Goal: Task Accomplishment & Management: Complete application form

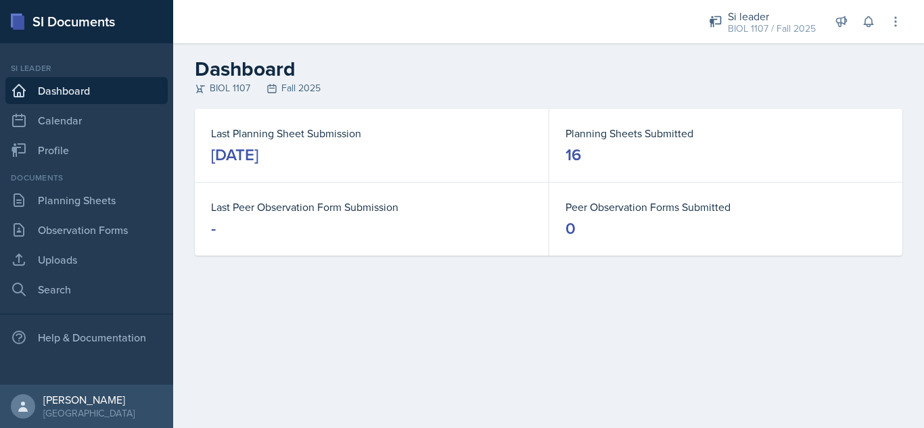
click at [797, 76] on h2 "Dashboard" at bounding box center [549, 69] width 708 height 24
click at [112, 254] on link "Uploads" at bounding box center [86, 259] width 162 height 27
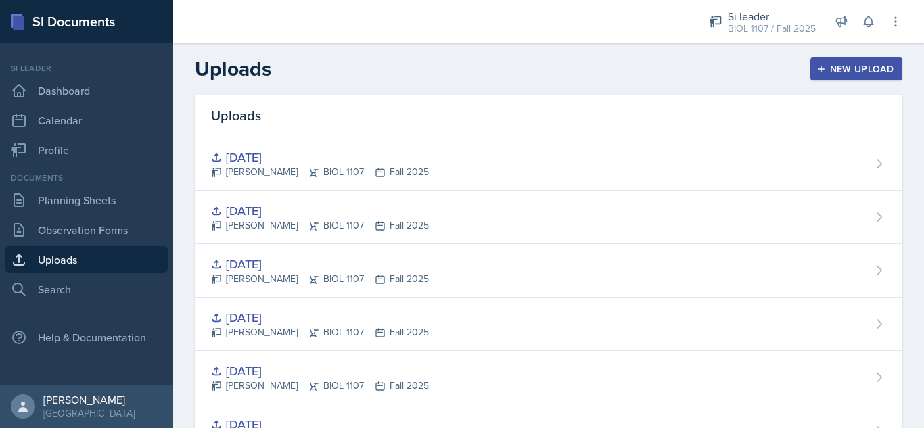
click at [817, 68] on icon "button" at bounding box center [821, 68] width 9 height 9
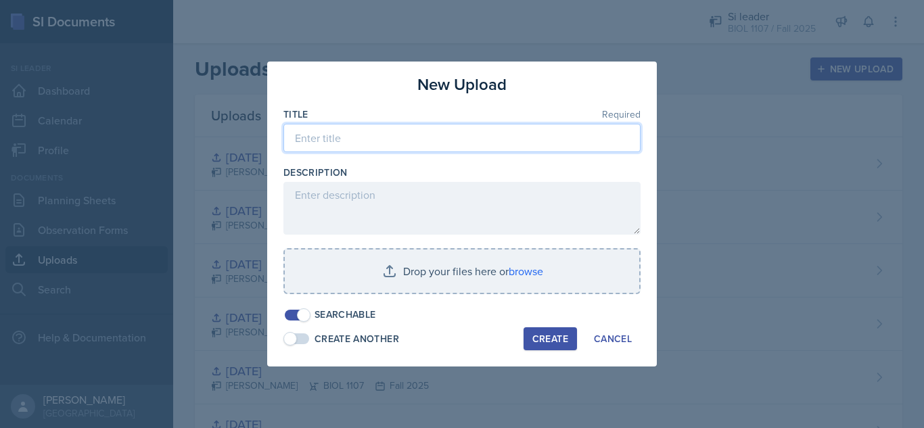
click at [434, 135] on input at bounding box center [462, 138] width 357 height 28
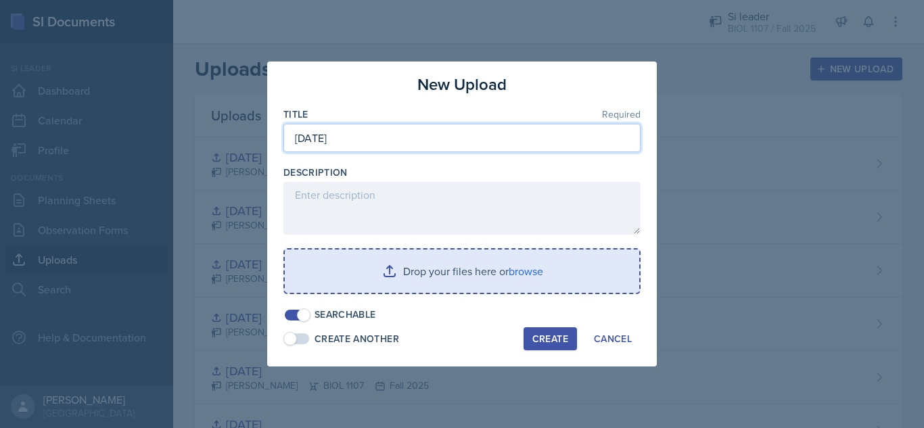
type input "[DATE]"
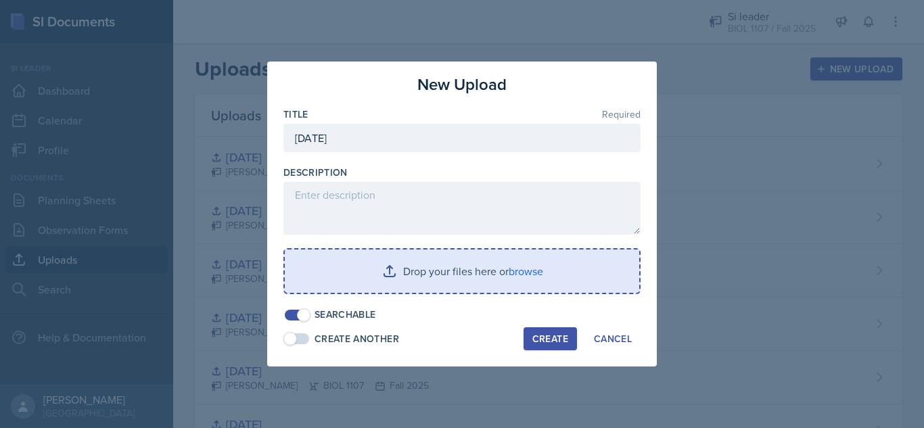
click at [449, 273] on input "file" at bounding box center [462, 271] width 355 height 43
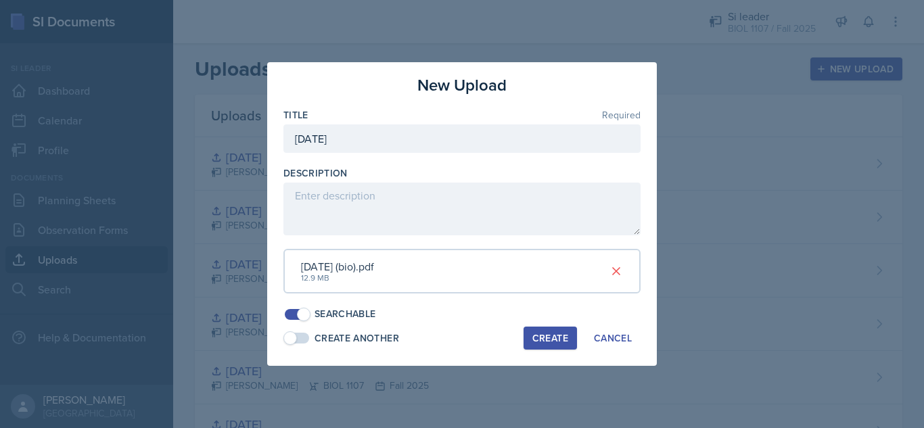
click at [550, 338] on div "Create" at bounding box center [551, 338] width 36 height 11
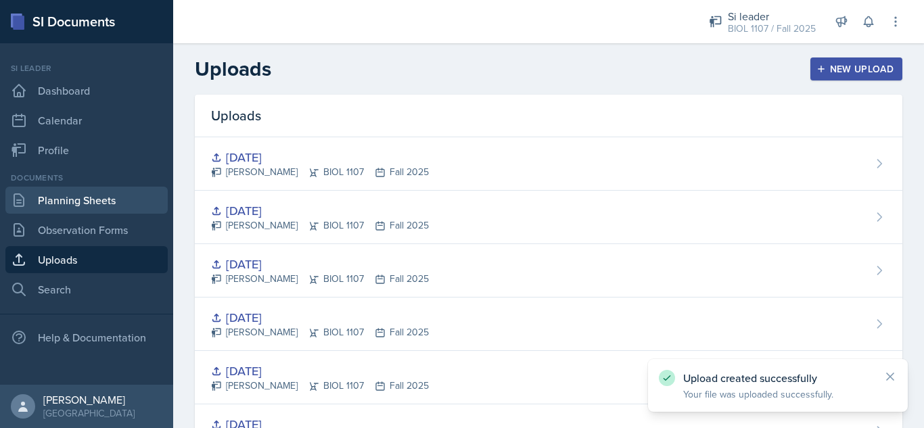
click at [127, 201] on link "Planning Sheets" at bounding box center [86, 200] width 162 height 27
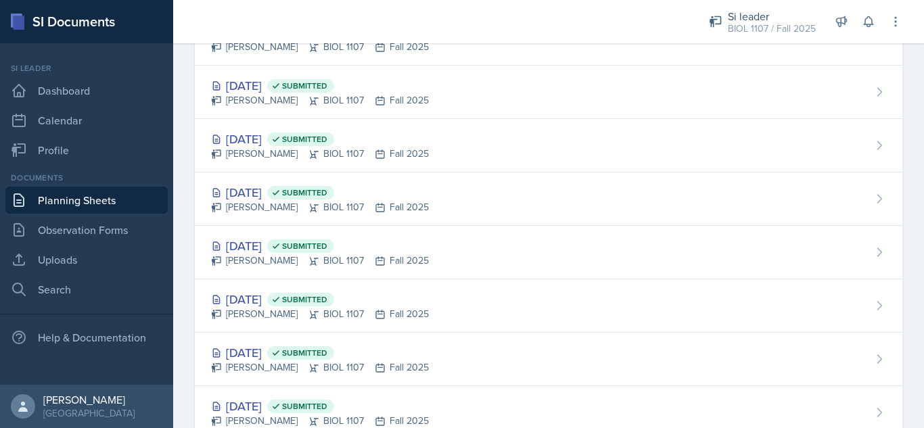
scroll to position [663, 0]
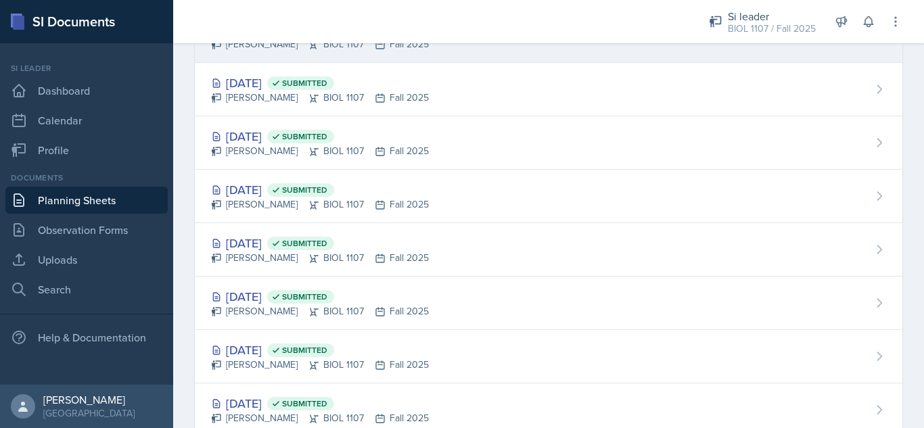
click at [581, 52] on div "[DATE] [PERSON_NAME] BIOL 1107 Fall 2025" at bounding box center [549, 35] width 708 height 53
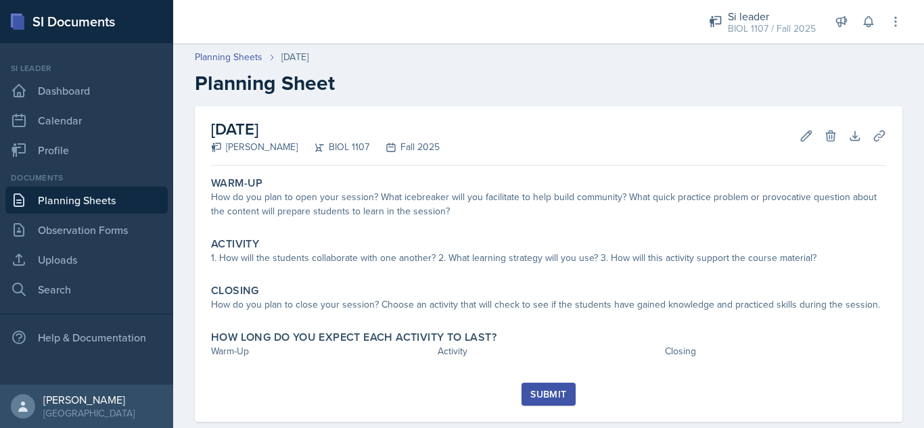
scroll to position [26, 0]
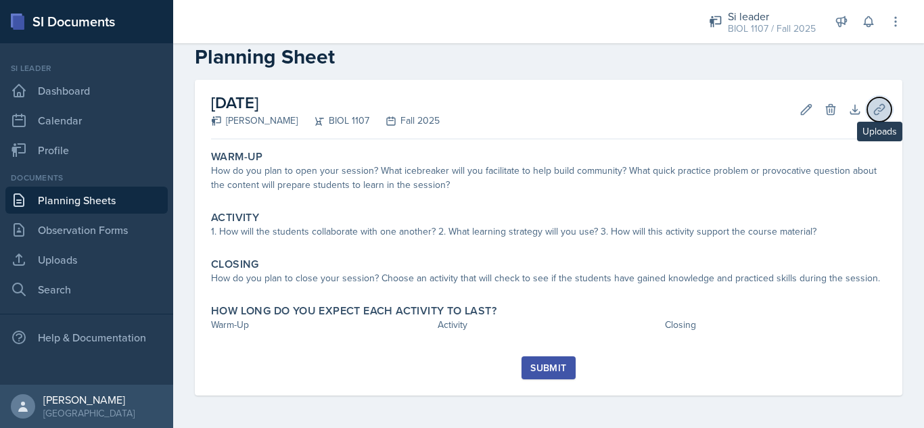
click at [873, 108] on icon at bounding box center [880, 110] width 14 height 14
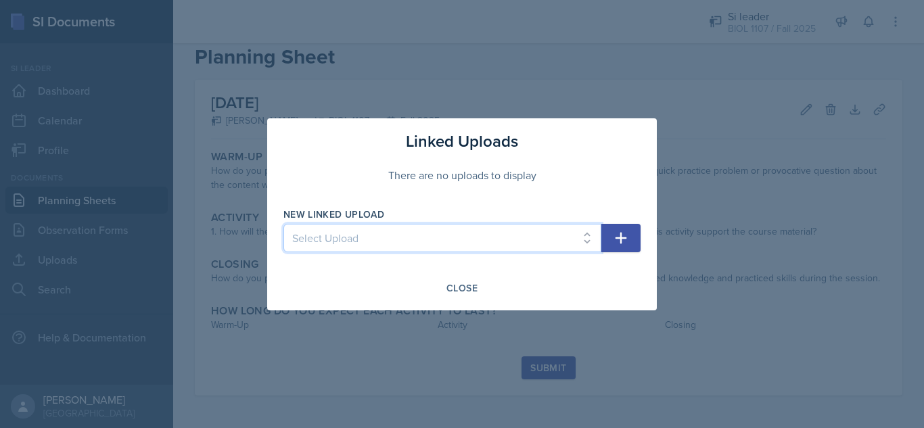
click at [414, 249] on select "Select Upload [DATE] [DATE] [DATE] [DATE] [DATE] [DATE] [DATE] [DATE] [DATE] [D…" at bounding box center [443, 238] width 318 height 28
select select "f25b5f37-8683-4e79-9b54-92762307c7a6"
click at [284, 224] on select "Select Upload [DATE] [DATE] [DATE] [DATE] [DATE] [DATE] [DATE] [DATE] [DATE] [D…" at bounding box center [443, 238] width 318 height 28
click at [623, 246] on button "button" at bounding box center [621, 238] width 39 height 28
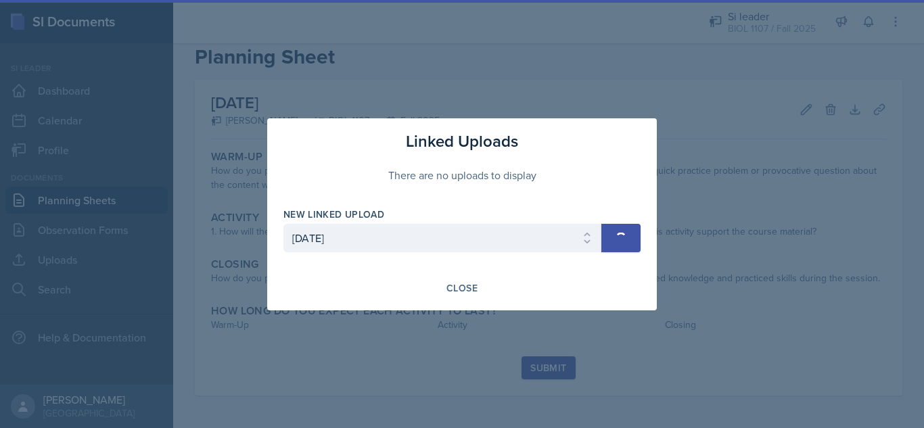
select select
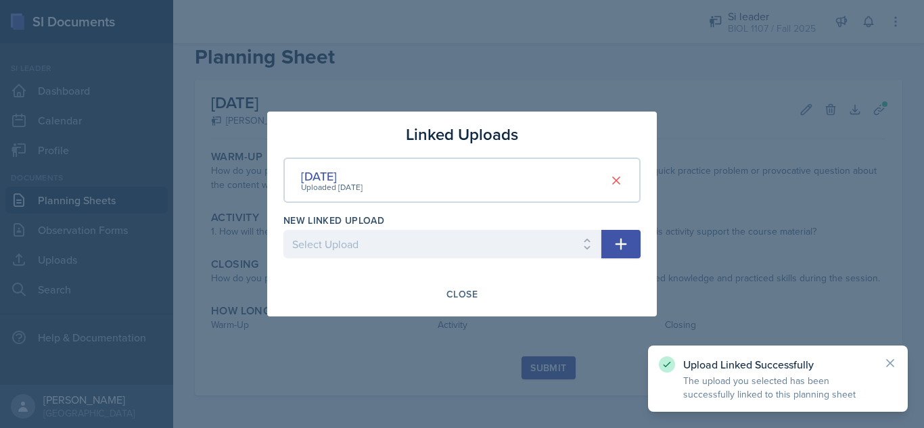
click at [427, 295] on div "Close" at bounding box center [462, 294] width 357 height 23
click at [454, 293] on div "Close" at bounding box center [462, 294] width 31 height 11
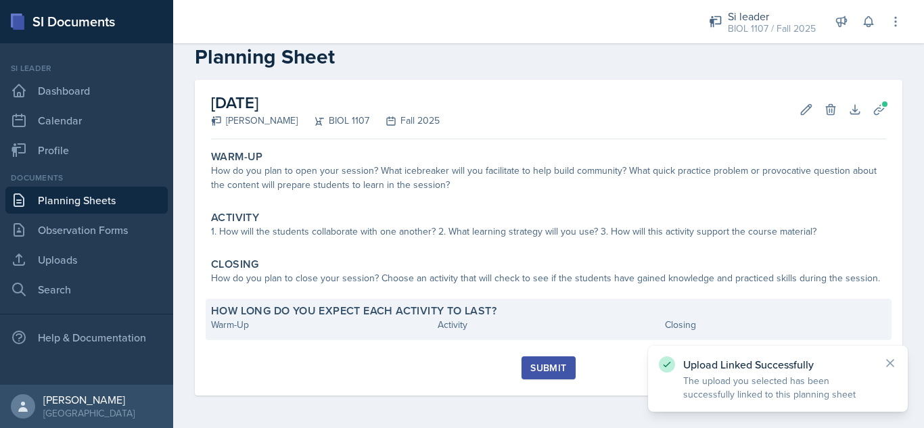
click at [464, 334] on div "How long do you expect each activity to last? Warm-Up Activity Closing" at bounding box center [549, 319] width 686 height 41
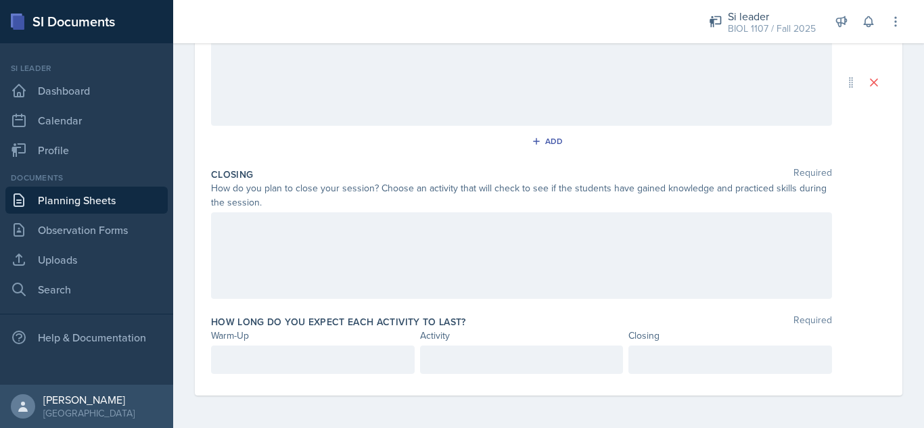
scroll to position [347, 0]
click at [461, 359] on p at bounding box center [522, 360] width 181 height 16
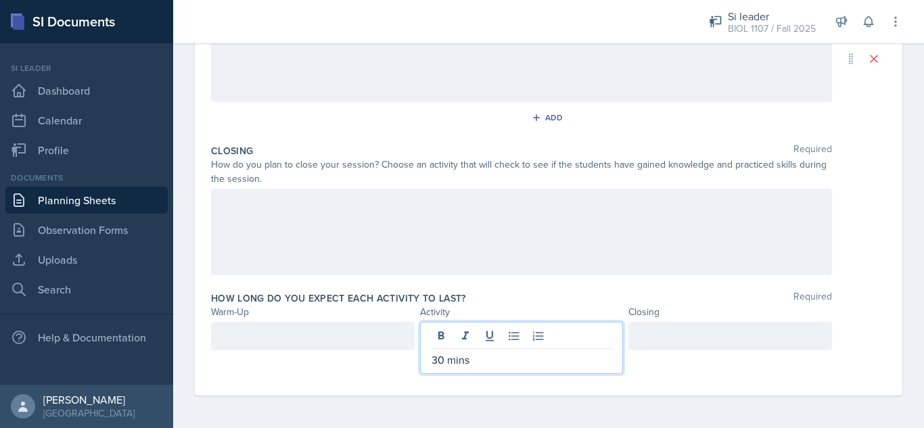
click at [661, 342] on div at bounding box center [731, 336] width 204 height 28
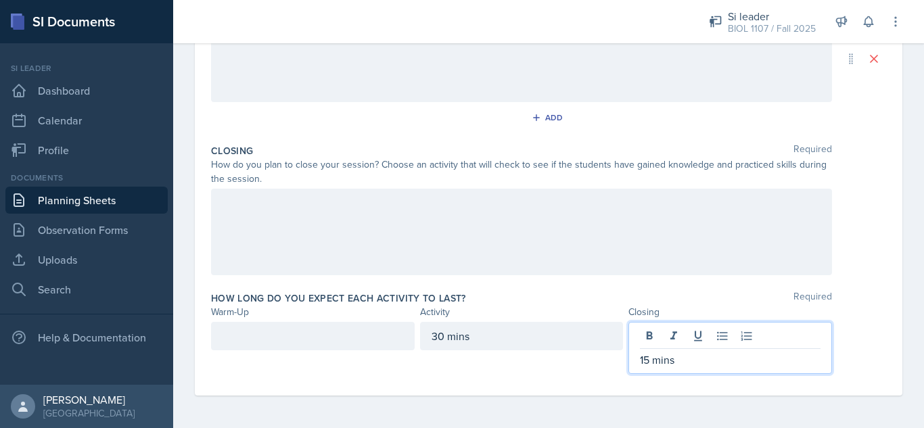
click at [307, 344] on div at bounding box center [313, 336] width 204 height 28
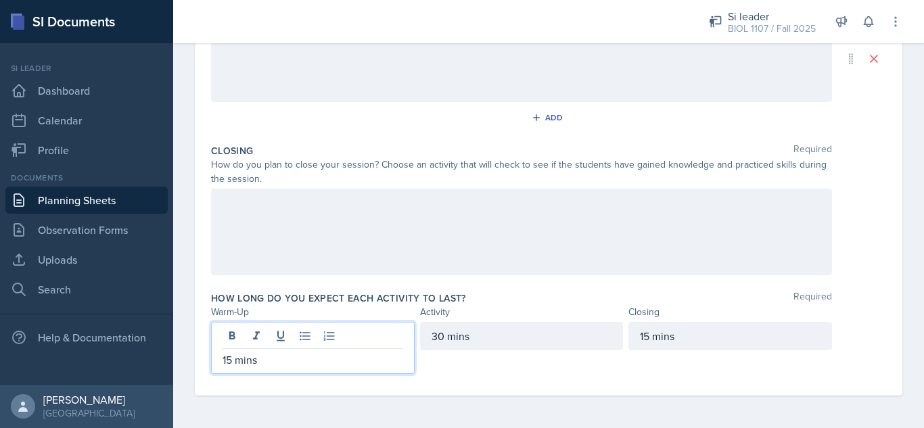
click at [407, 244] on div at bounding box center [521, 232] width 621 height 87
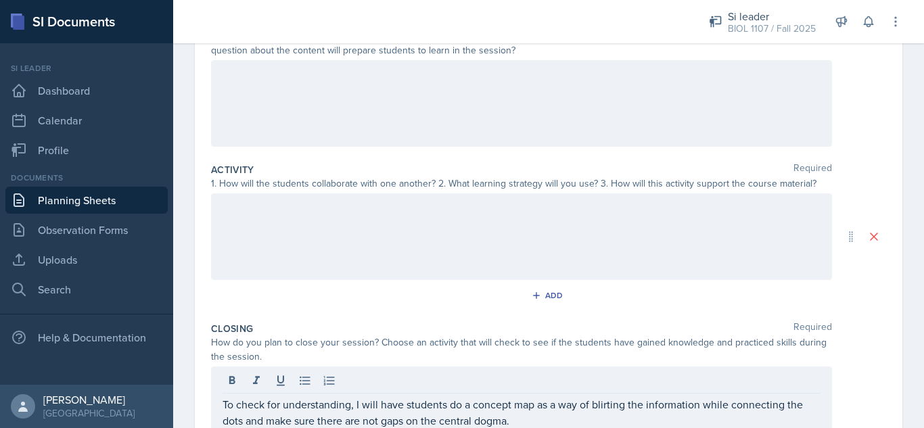
scroll to position [166, 0]
click at [617, 221] on div at bounding box center [521, 239] width 621 height 87
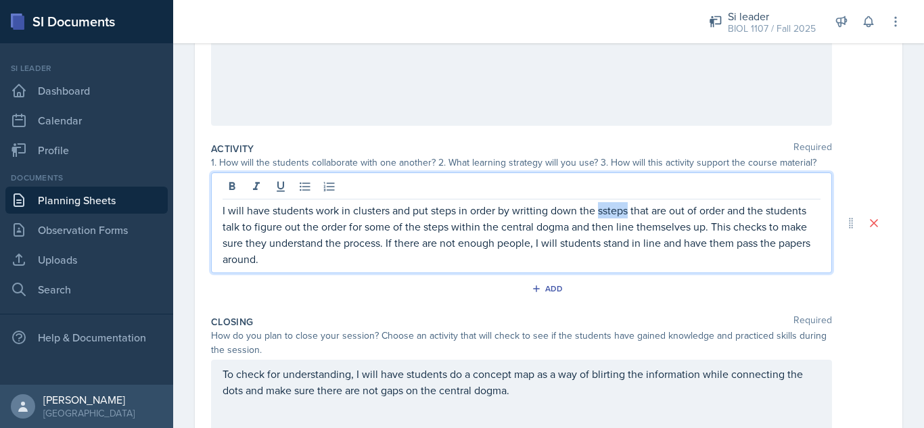
drag, startPoint x: 619, startPoint y: 206, endPoint x: 606, endPoint y: 214, distance: 14.9
click at [606, 214] on p "I will have students work in clusters and put steps in order by writting down t…" at bounding box center [522, 234] width 598 height 65
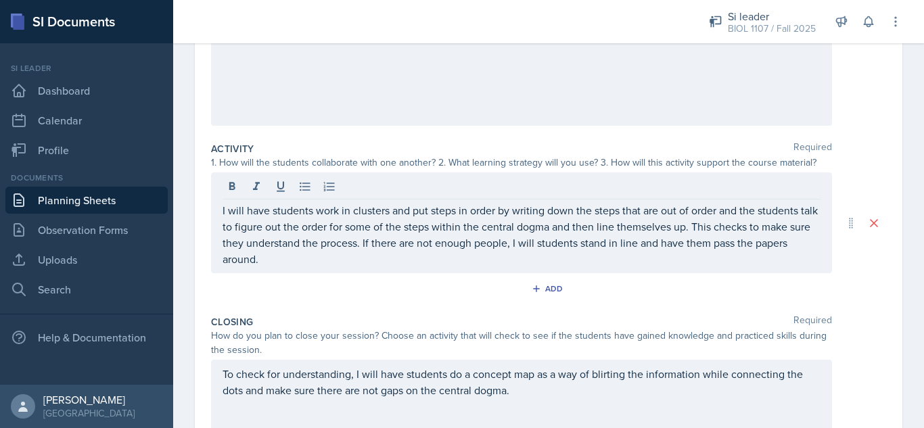
scroll to position [57, 0]
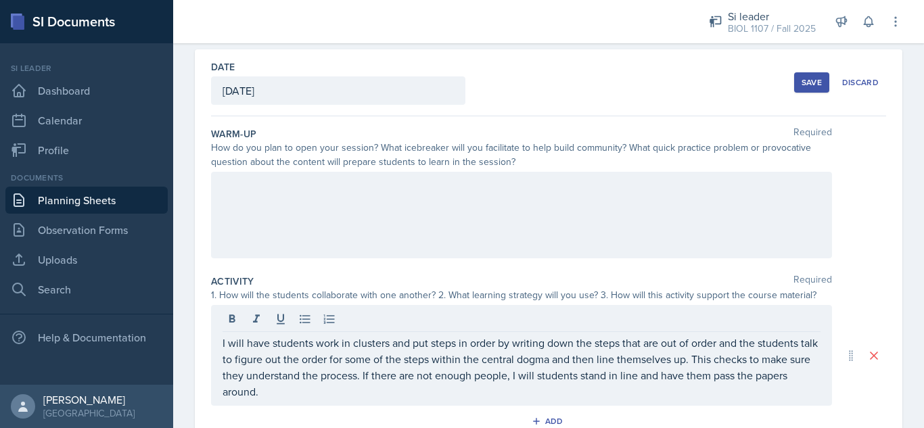
click at [620, 219] on div at bounding box center [521, 215] width 621 height 87
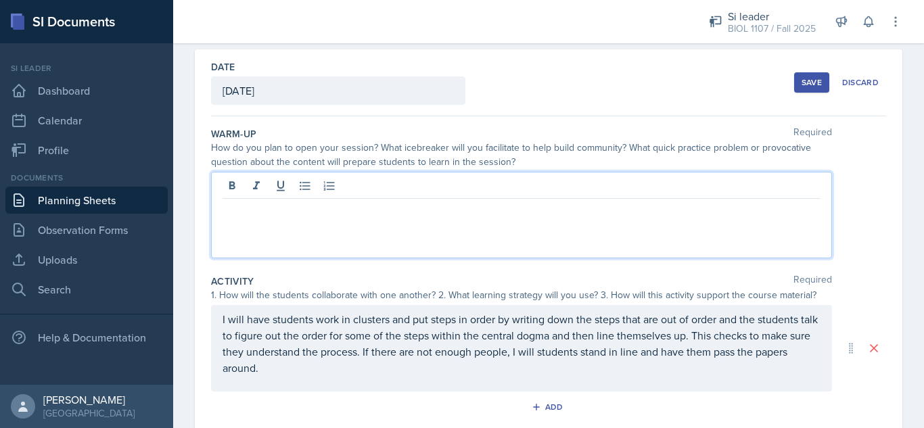
scroll to position [81, 0]
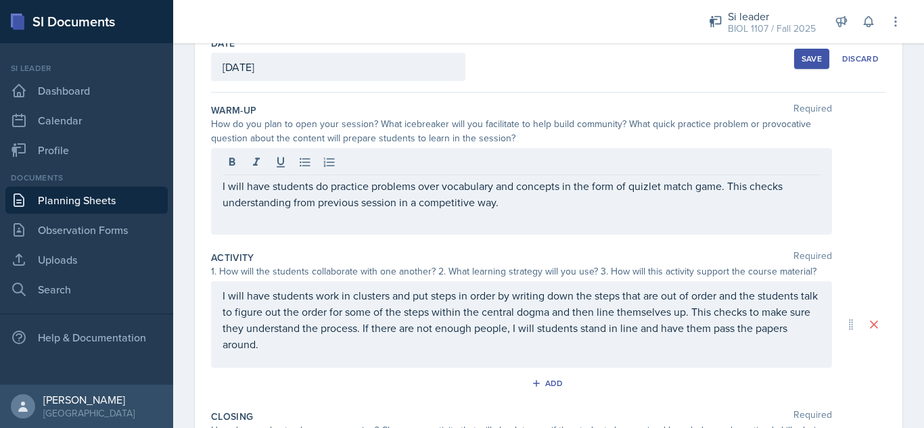
click at [363, 222] on div "I will have students do practice problems over vocabulary and concepts in the f…" at bounding box center [521, 191] width 621 height 87
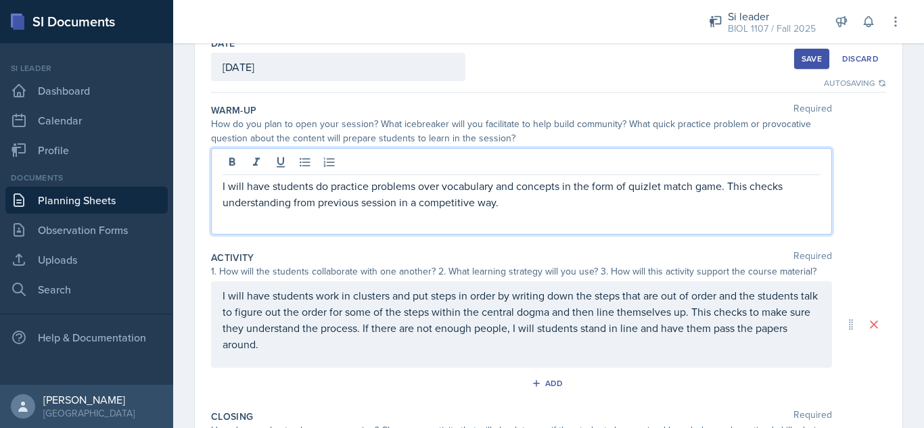
click at [549, 204] on p "I will have students do practice problems over vocabulary and concepts in the f…" at bounding box center [522, 194] width 598 height 32
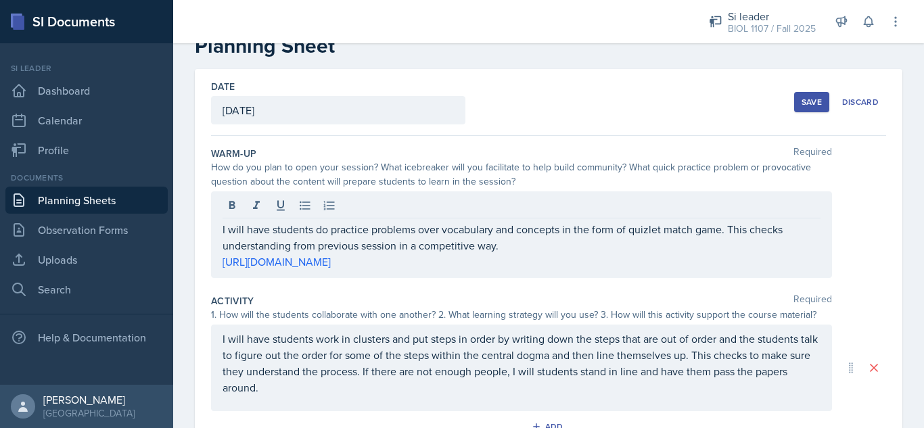
scroll to position [35, 0]
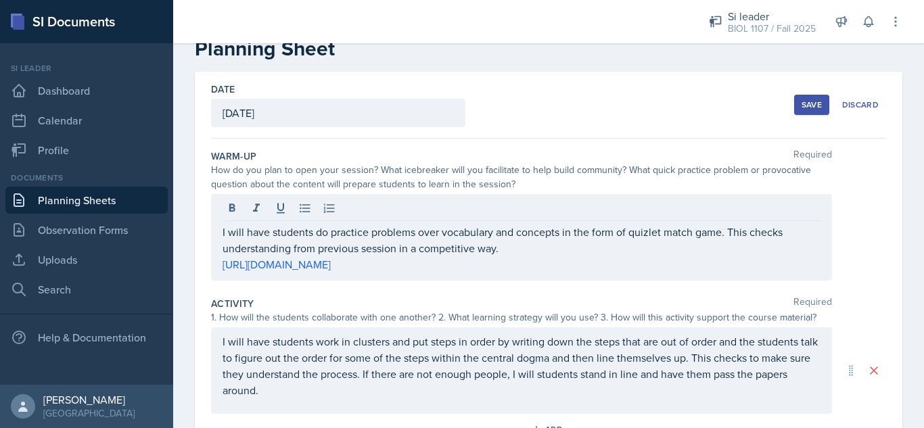
click at [802, 105] on div "Save" at bounding box center [812, 104] width 20 height 11
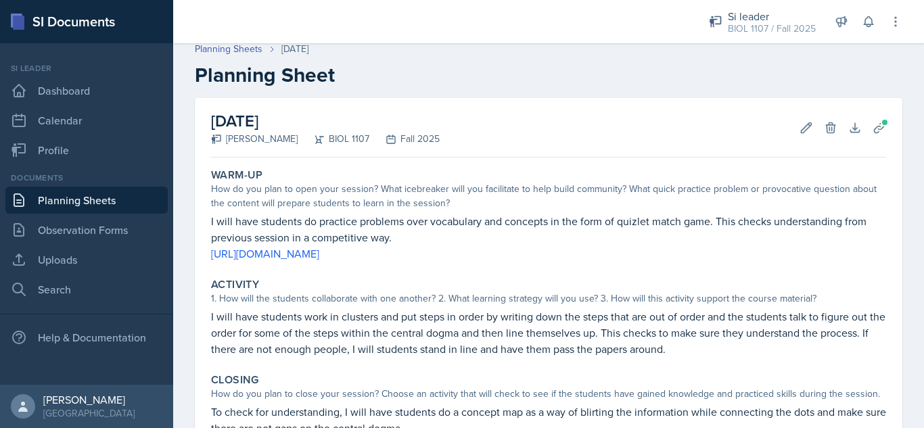
scroll to position [0, 0]
